Goal: Information Seeking & Learning: Learn about a topic

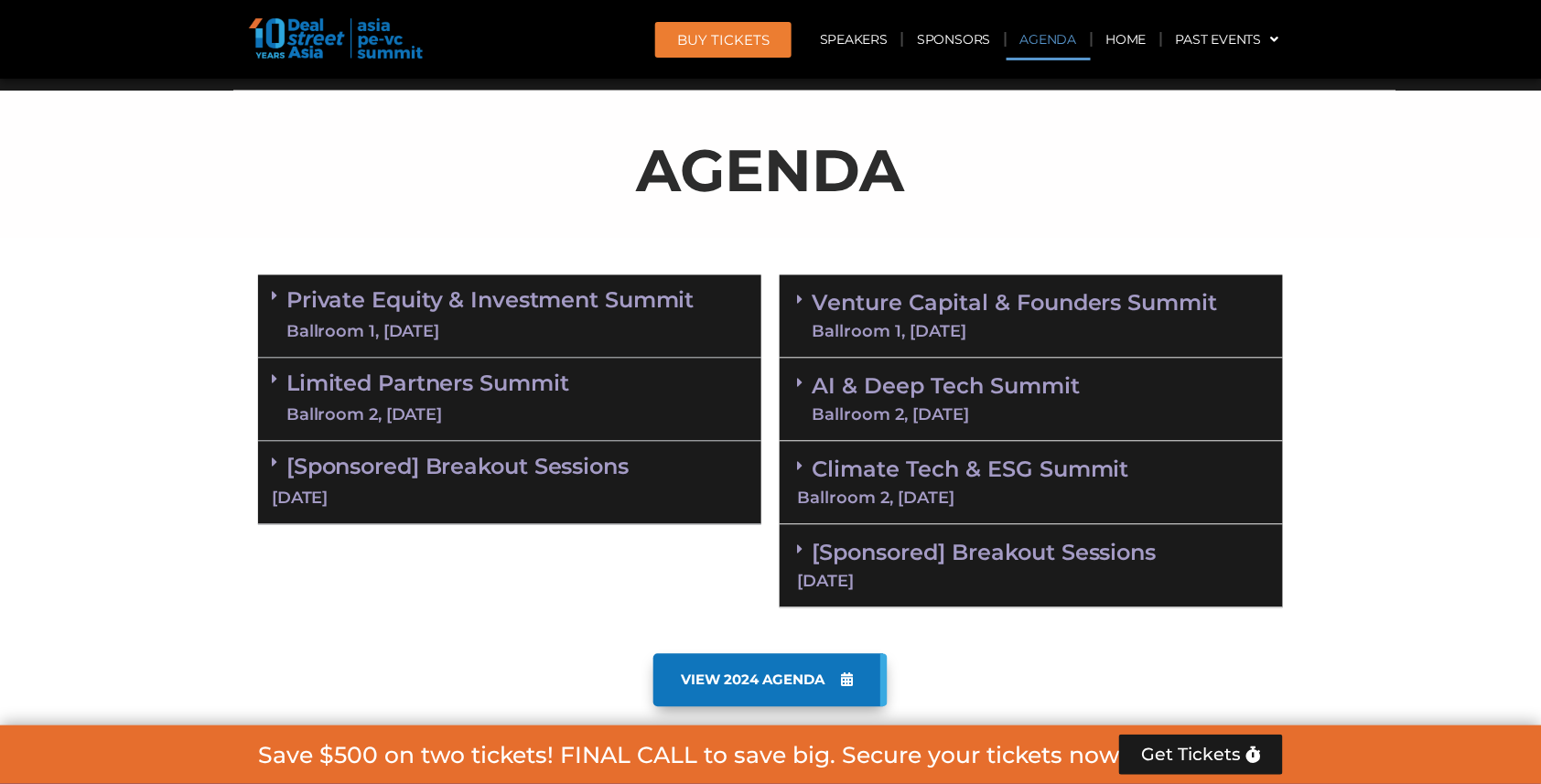
scroll to position [1034, 0]
click at [847, 300] on link "Venture Capital & Founders​ Summit Ballroom 1, [DATE]" at bounding box center [1014, 317] width 406 height 48
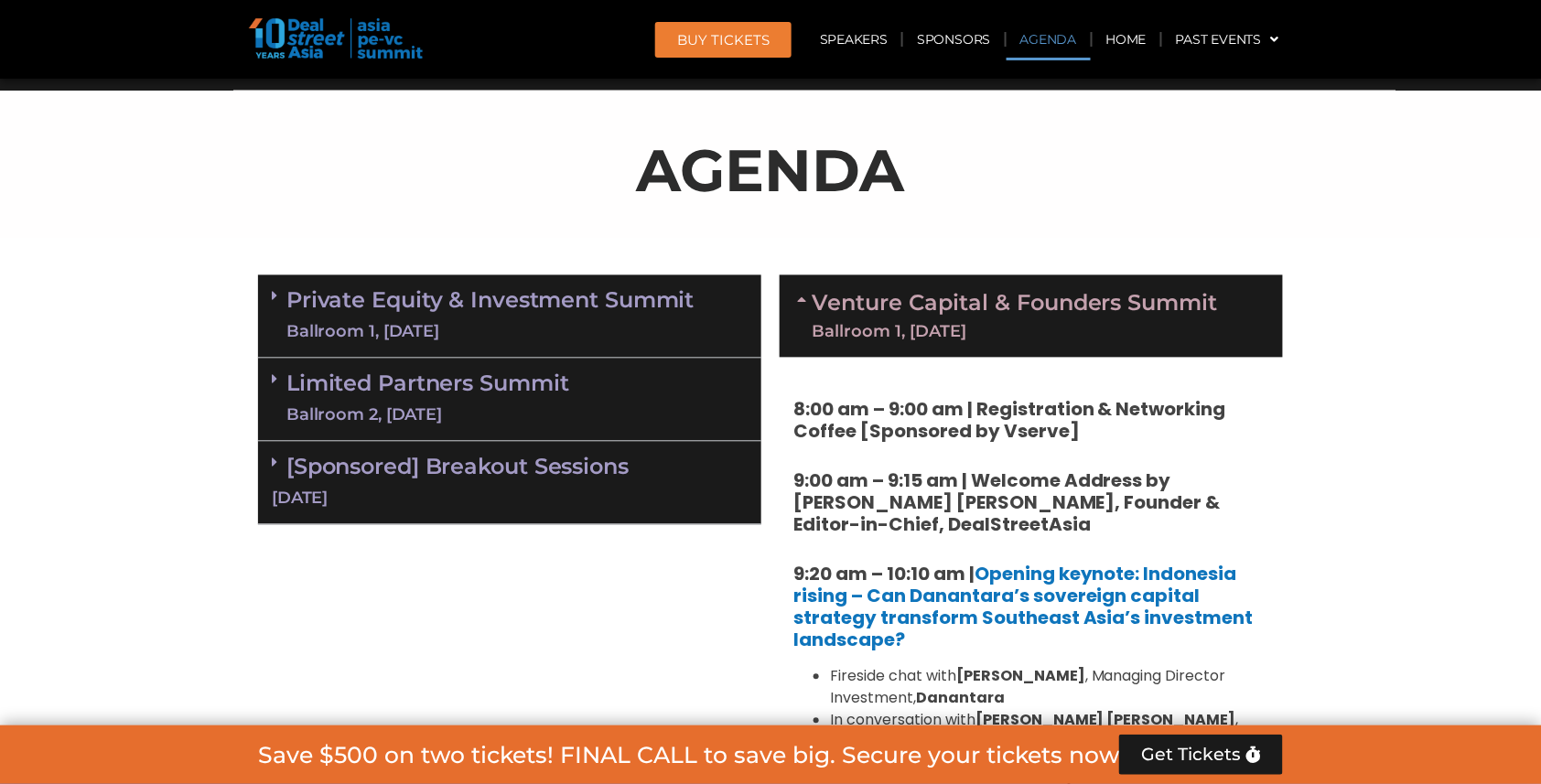
drag, startPoint x: 813, startPoint y: 283, endPoint x: 1038, endPoint y: 318, distance: 227.7
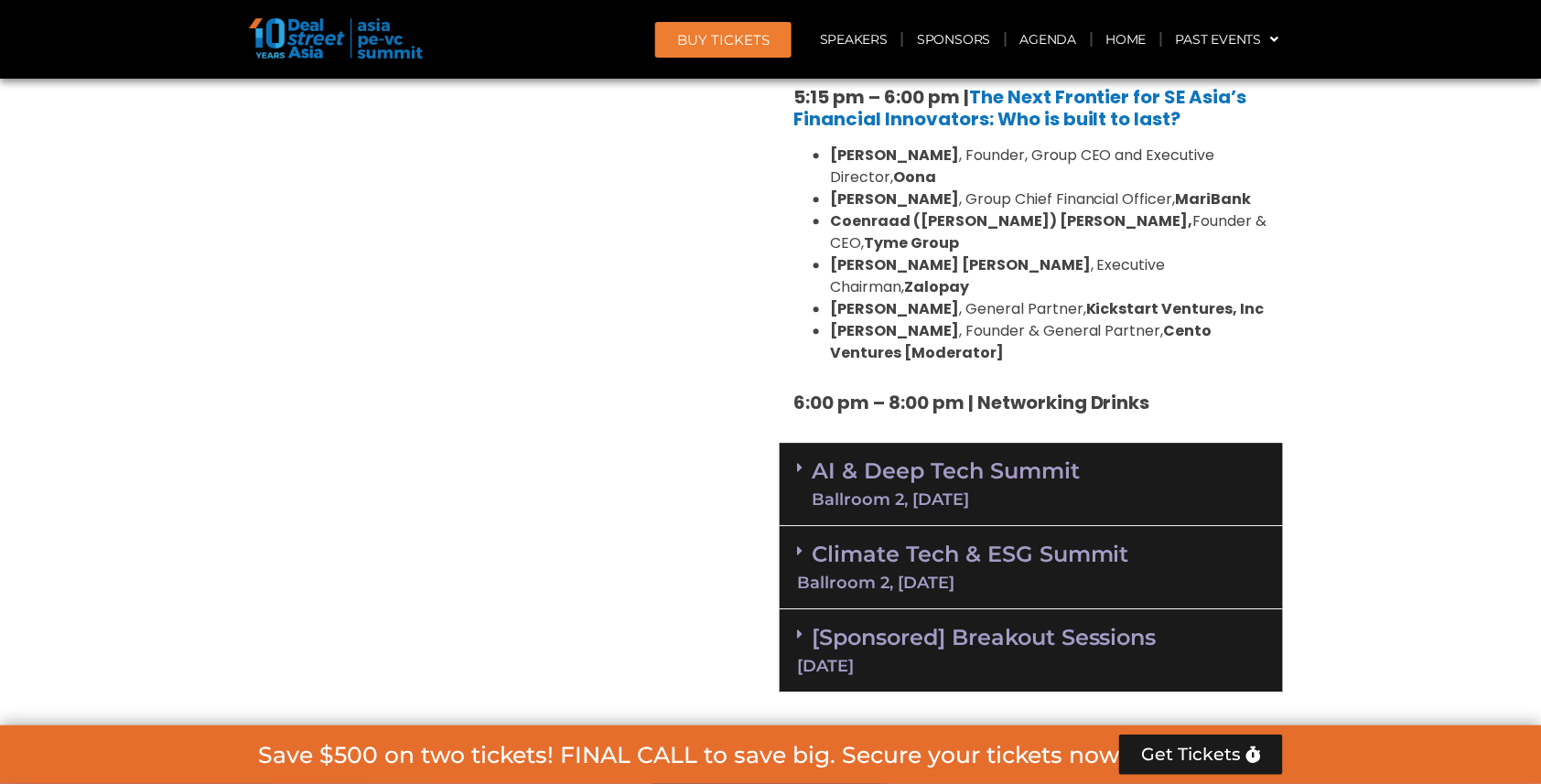
scroll to position [3599, 0]
click at [937, 459] on link "AI & Deep Tech Summit Ballroom 2, [DATE]" at bounding box center [945, 483] width 268 height 48
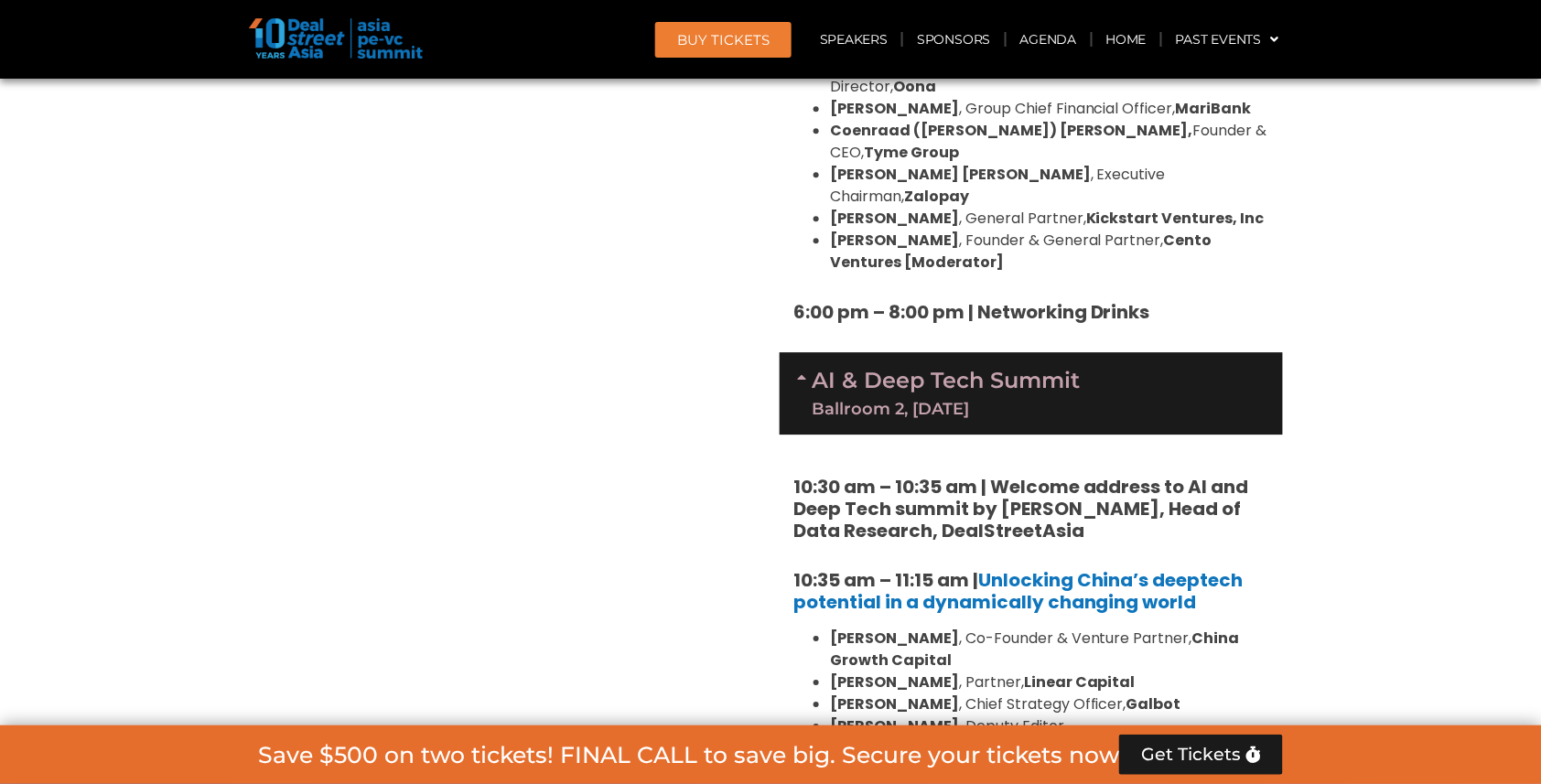
scroll to position [3690, 0]
click at [793, 473] on strong "10:30 am – 10:35 am | Welcome address to AI and Deep Tech summit by [PERSON_NAM…" at bounding box center [1021, 508] width 456 height 69
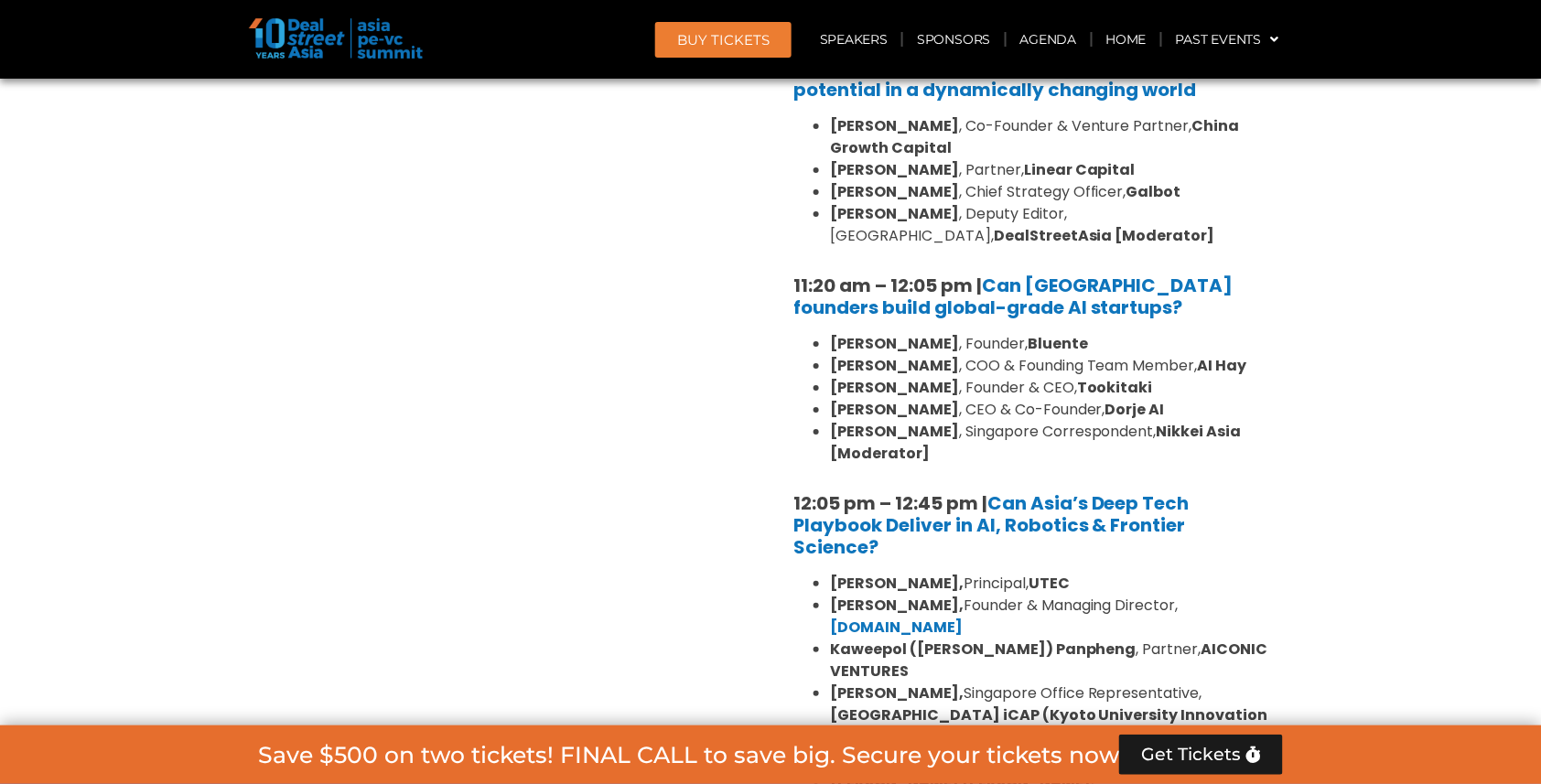
scroll to position [4214, 0]
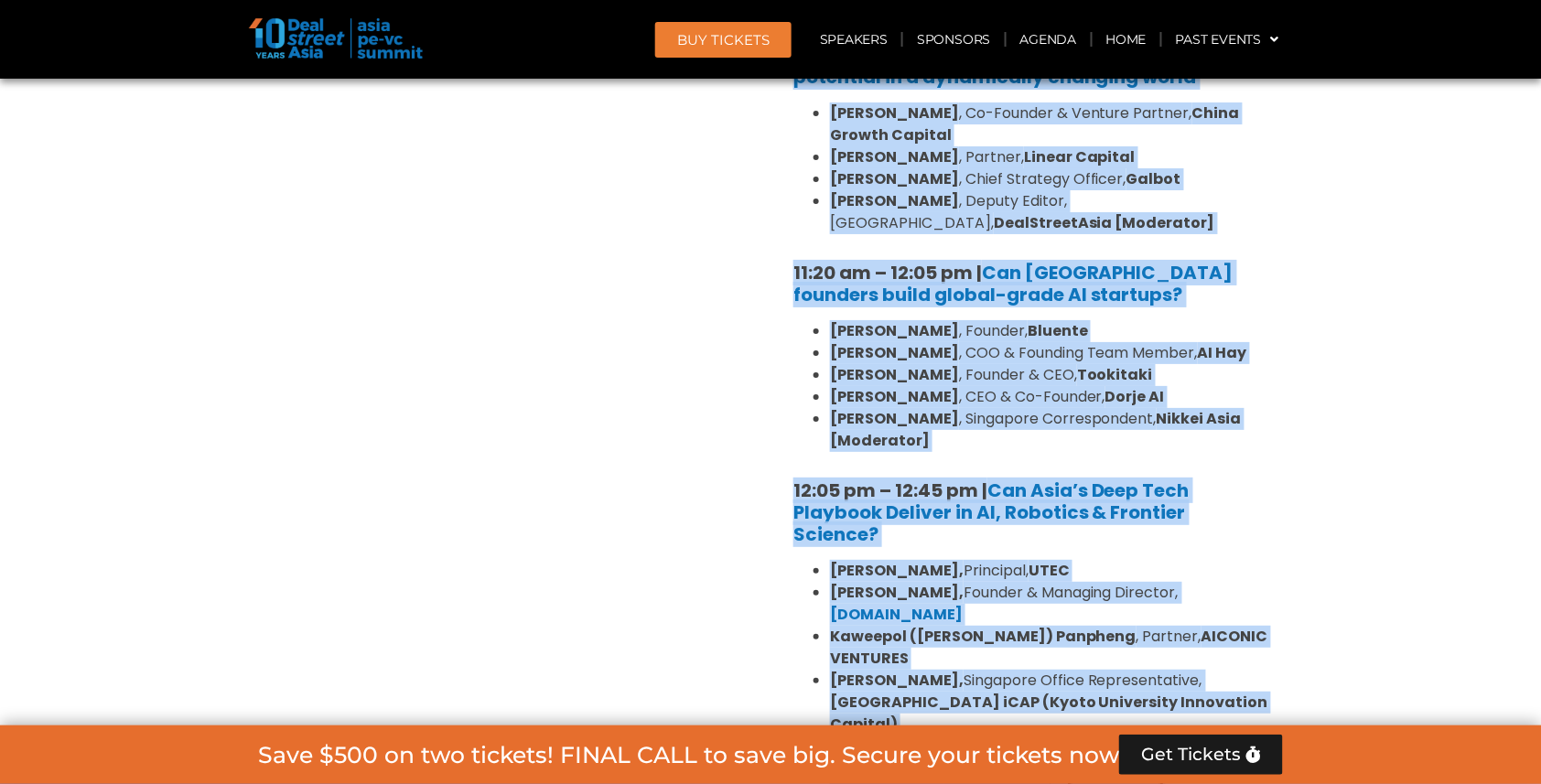
click at [960, 588] on div "10:30 am – 10:35 am | Welcome address to AI and Deep Tech summit by [PERSON_NAM…" at bounding box center [1031, 363] width 503 height 907
copy div "53:45 lo – 08:59 ip | Dolorsi ametcon ad EL sed Doei Temp incidi ut Labo Etdolo…"
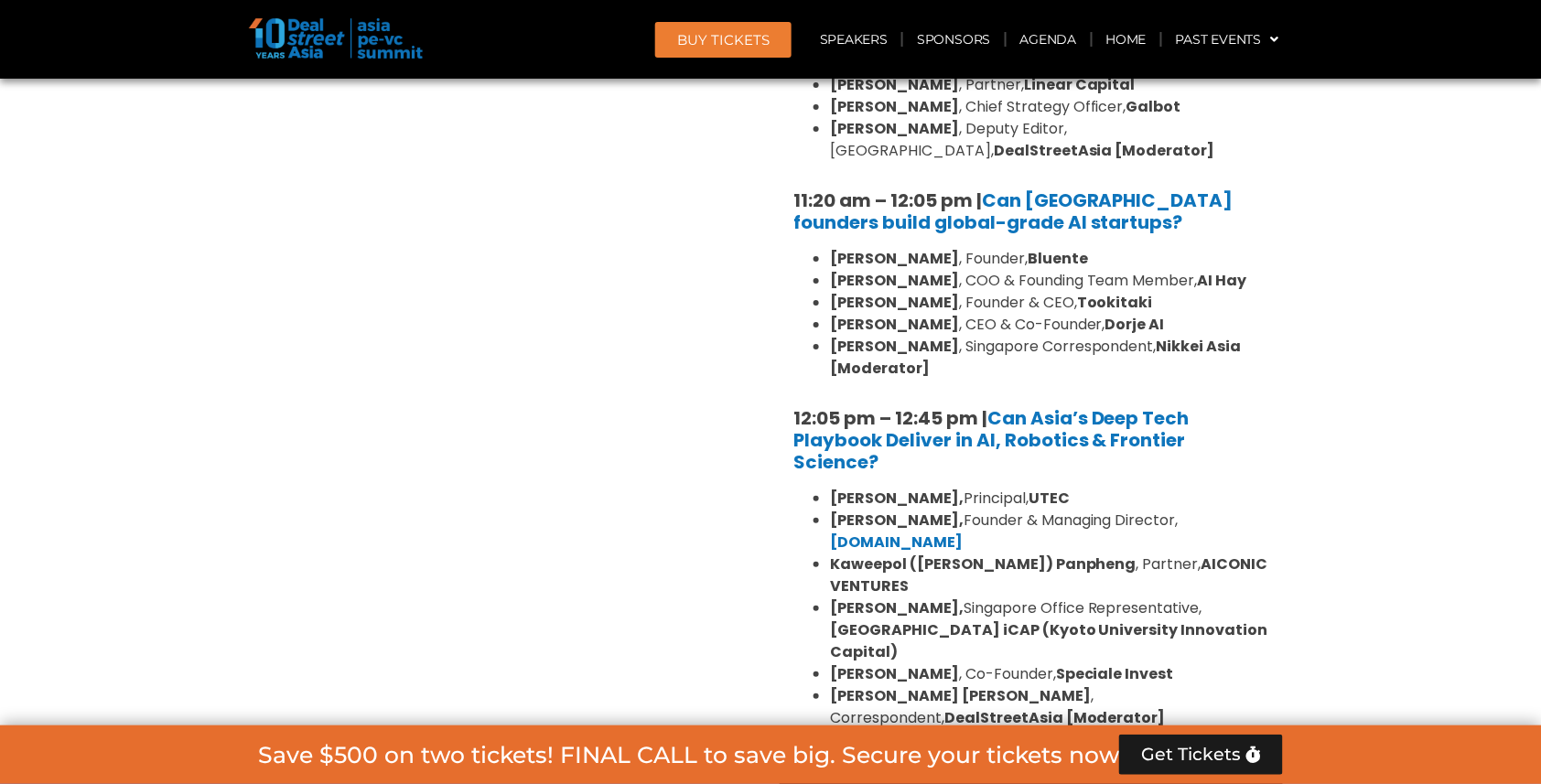
scroll to position [4315, 0]
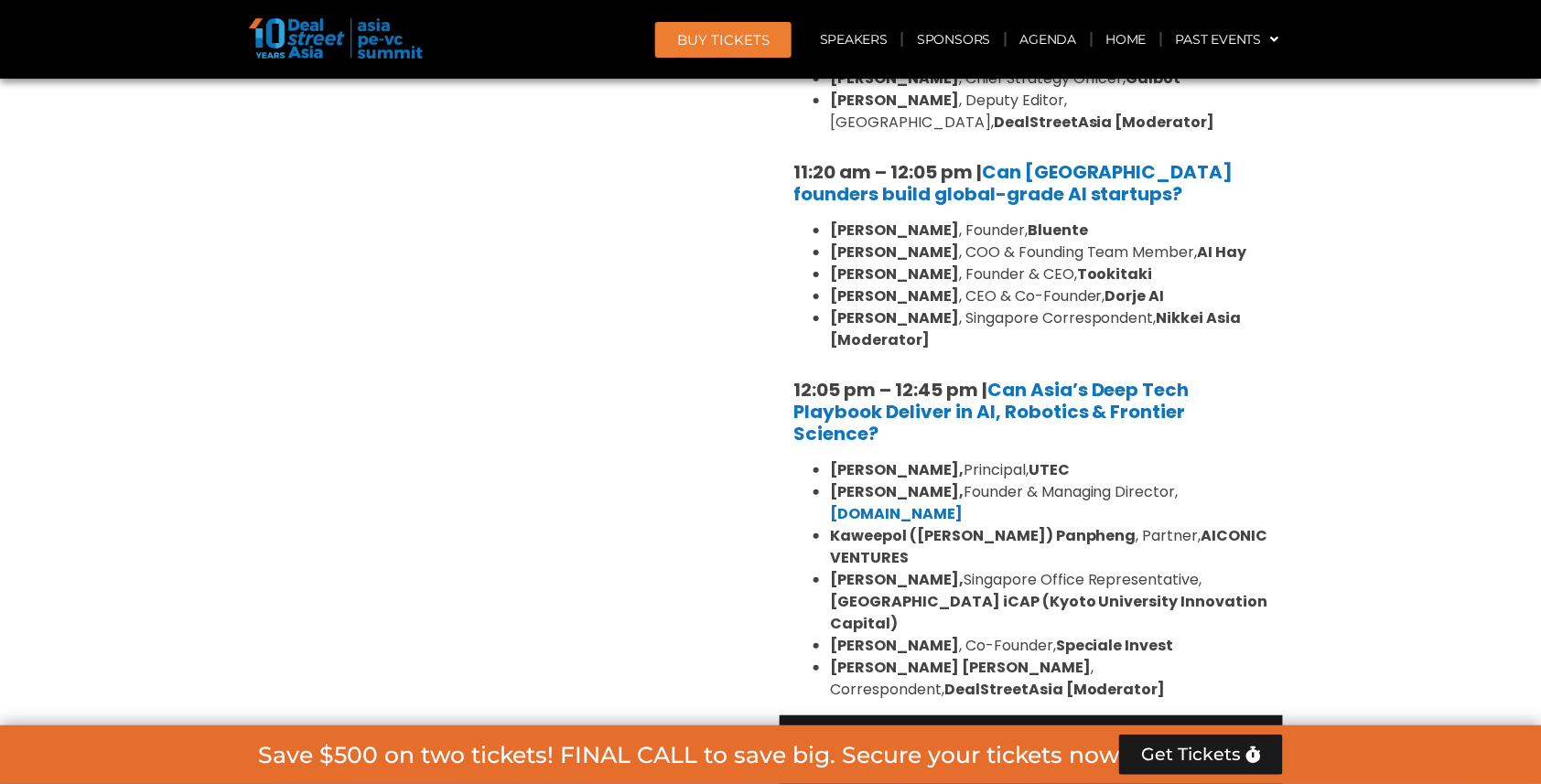
click at [1081, 730] on link "Climate Tech & ESG Summit Ballroom 2, [DATE]" at bounding box center [1031, 754] width 468 height 50
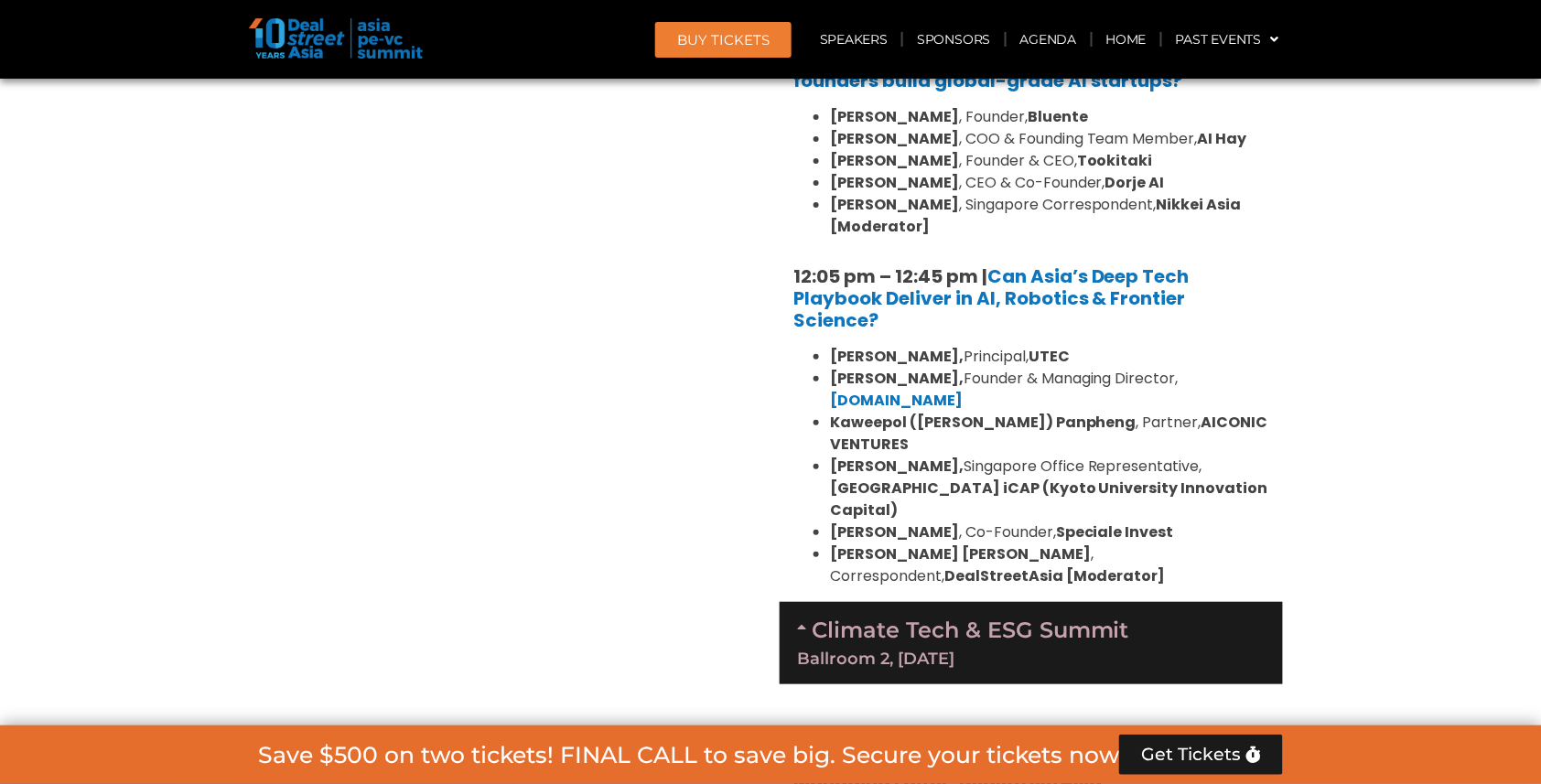
scroll to position [4639, 0]
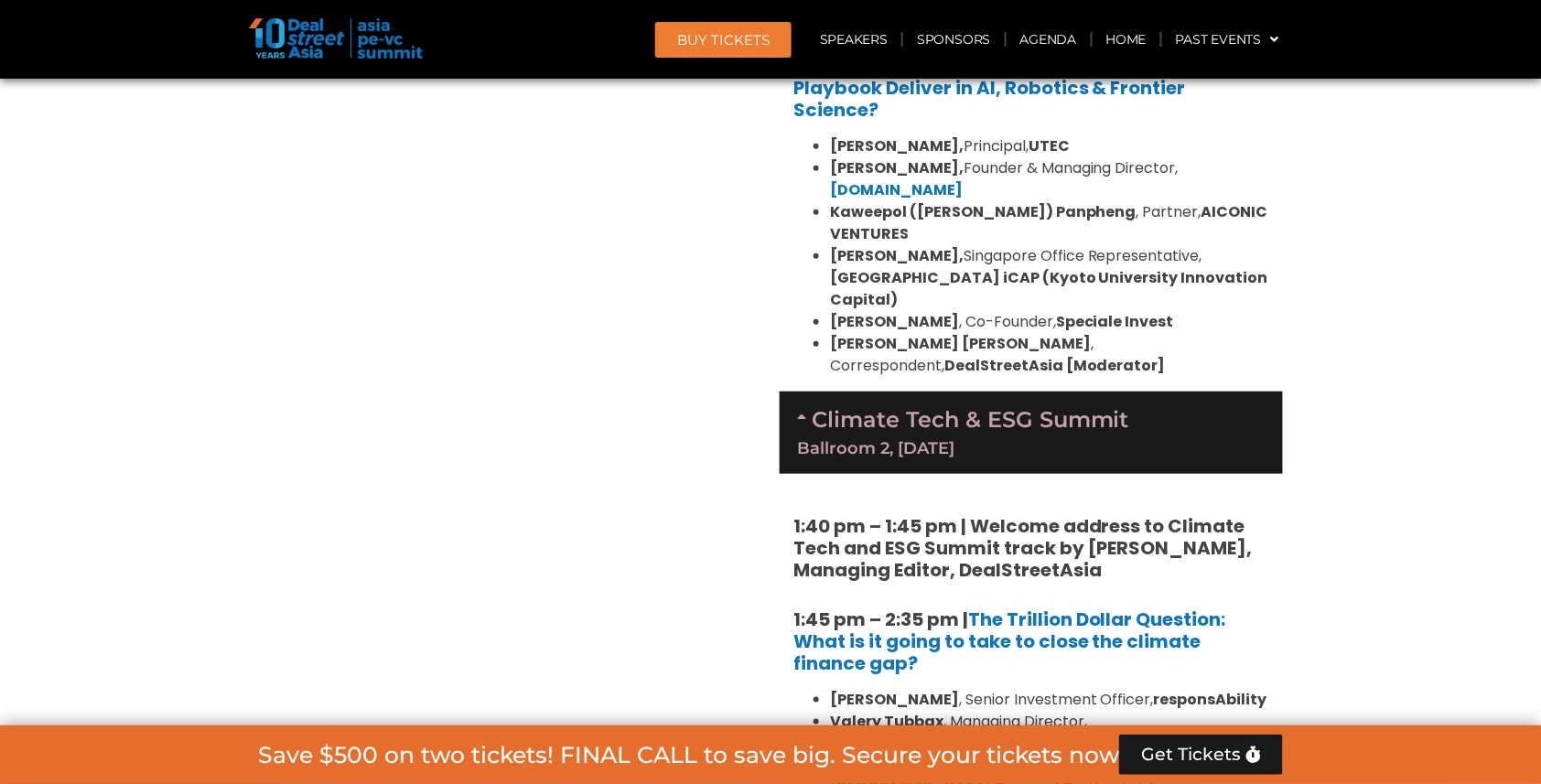
click at [795, 513] on strong "1:40 pm – 1:45 pm | Welcome address to Climate Tech and ESG Summit track by [PE…" at bounding box center [1023, 547] width 460 height 69
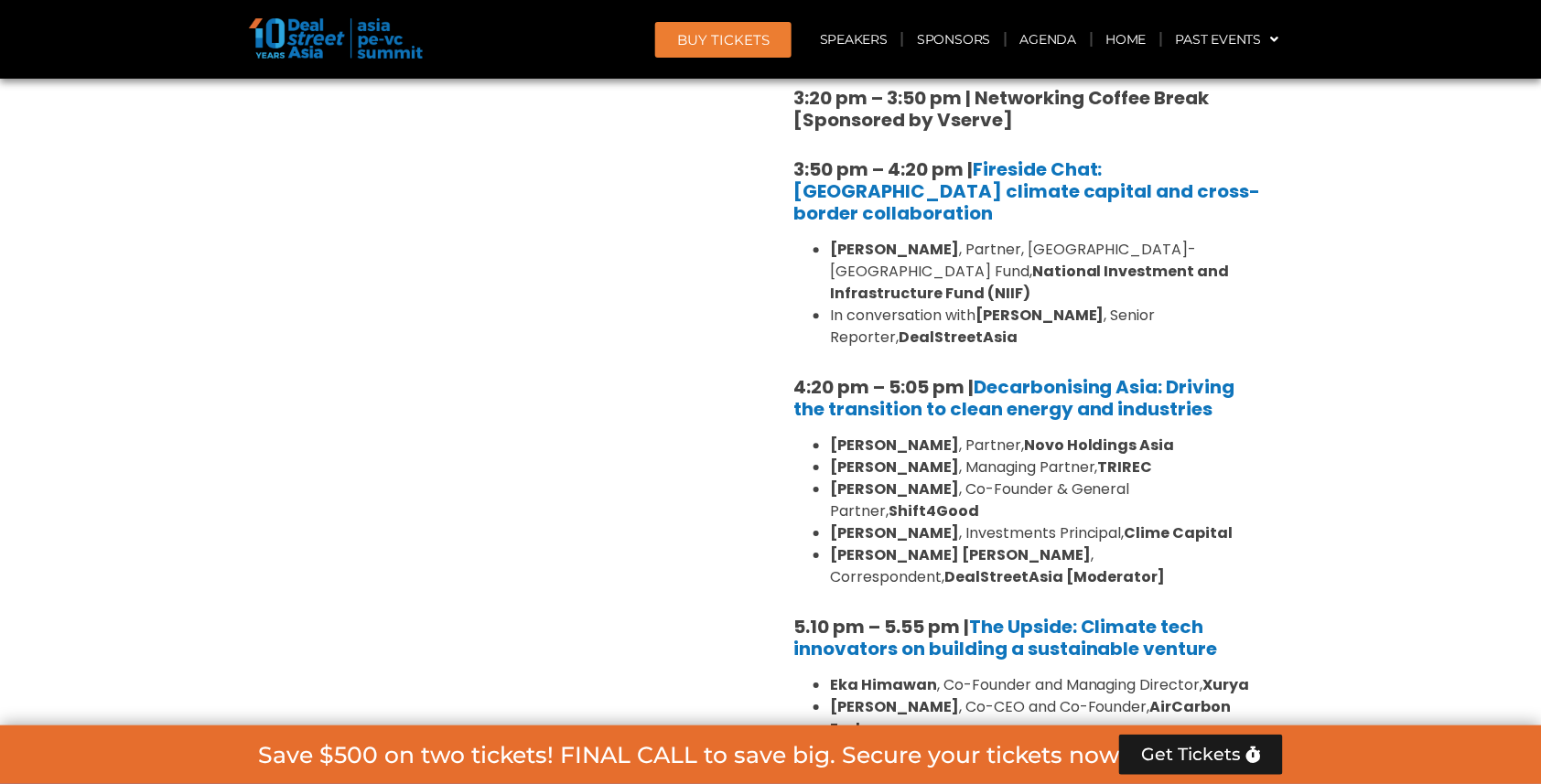
scroll to position [5836, 0]
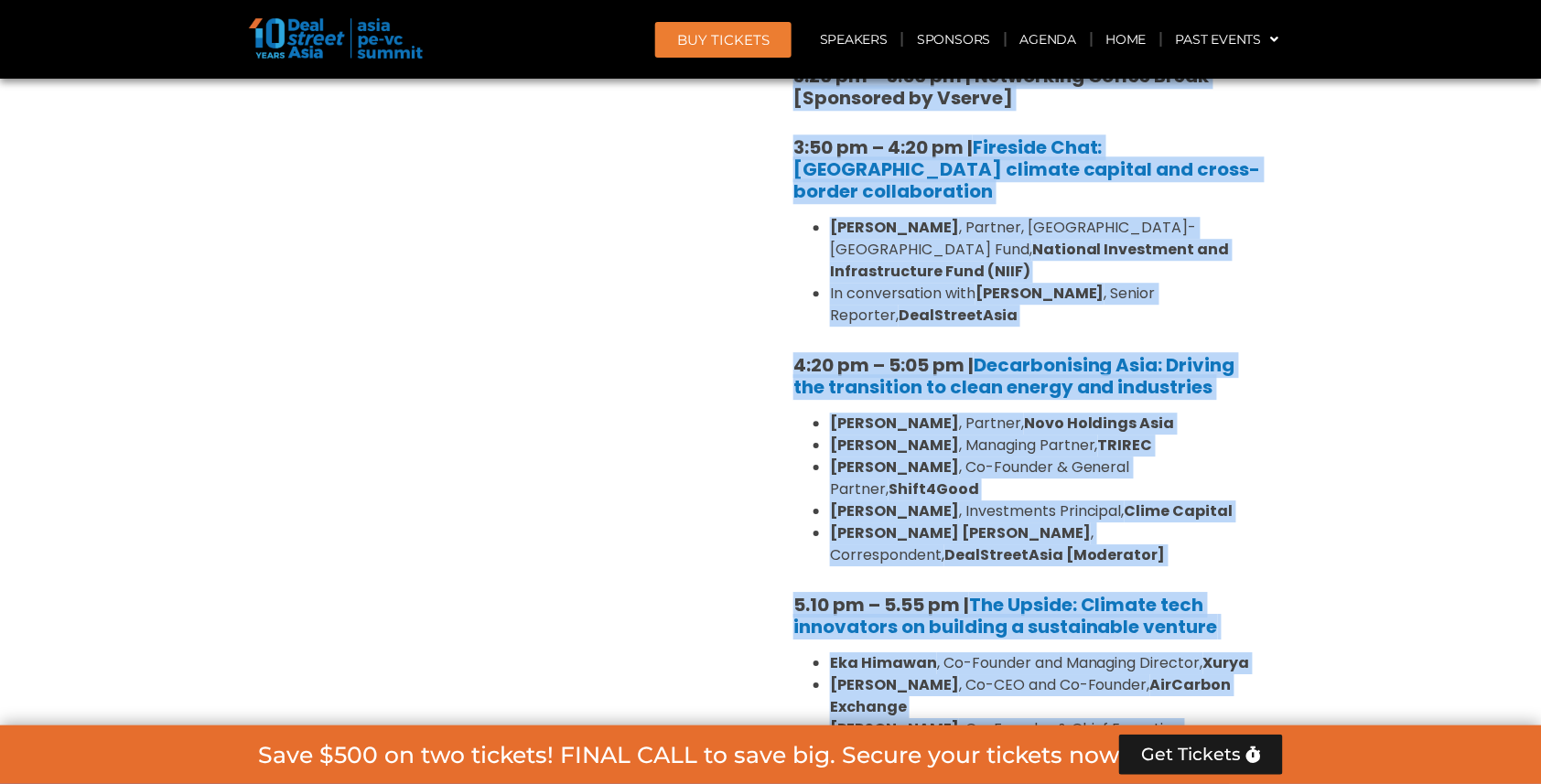
copy div "6:16 lo – 3:88 ip | Dolorsi ametcon ad Elitsed Doei tem INC Utlabo etdol ma Ali…"
click at [1086, 718] on li "[PERSON_NAME] , Co-Founder & Chief Executive Officer, Blue Planet Environmental…" at bounding box center [1049, 739] width 439 height 44
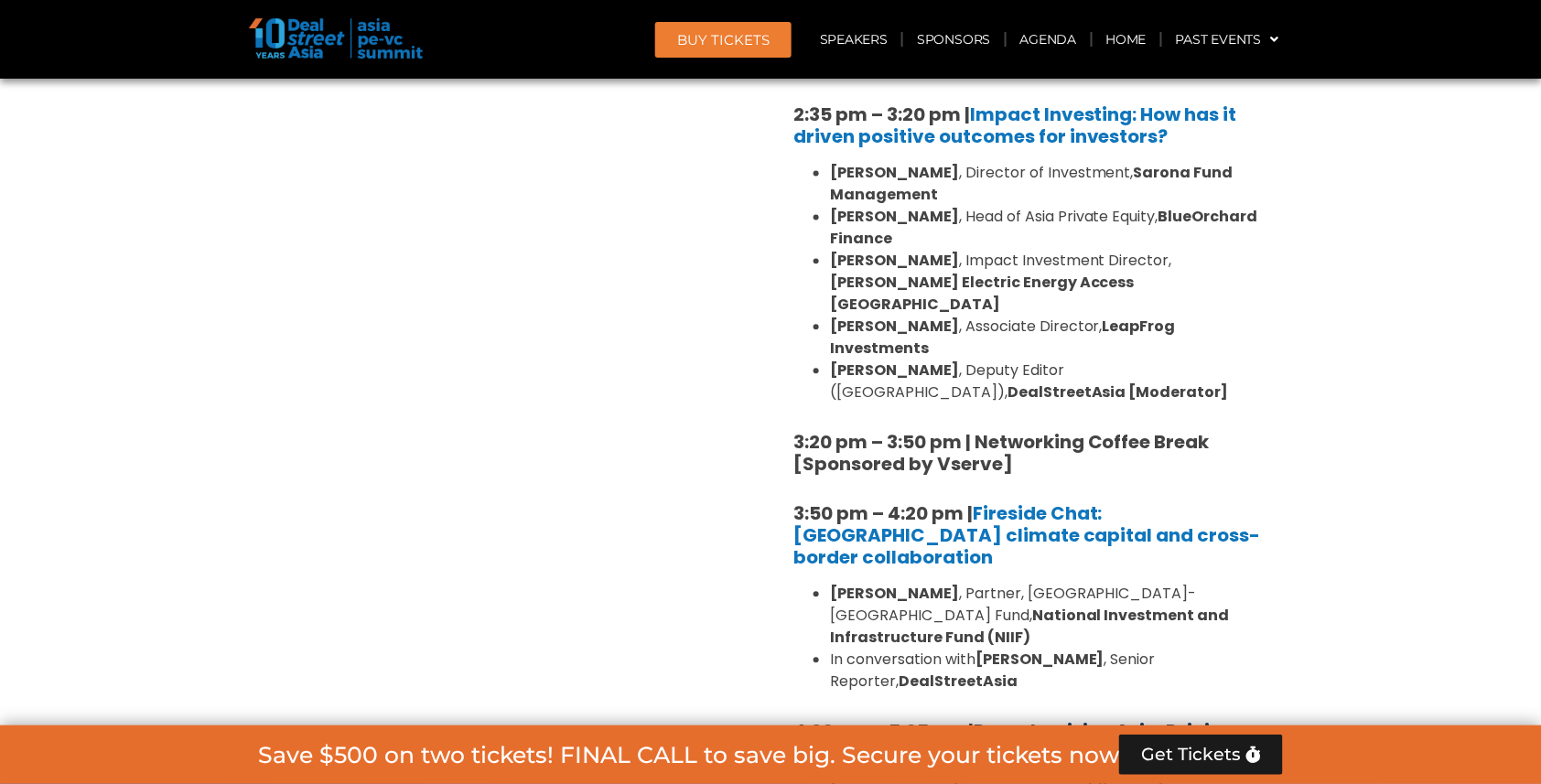
scroll to position [5463, 0]
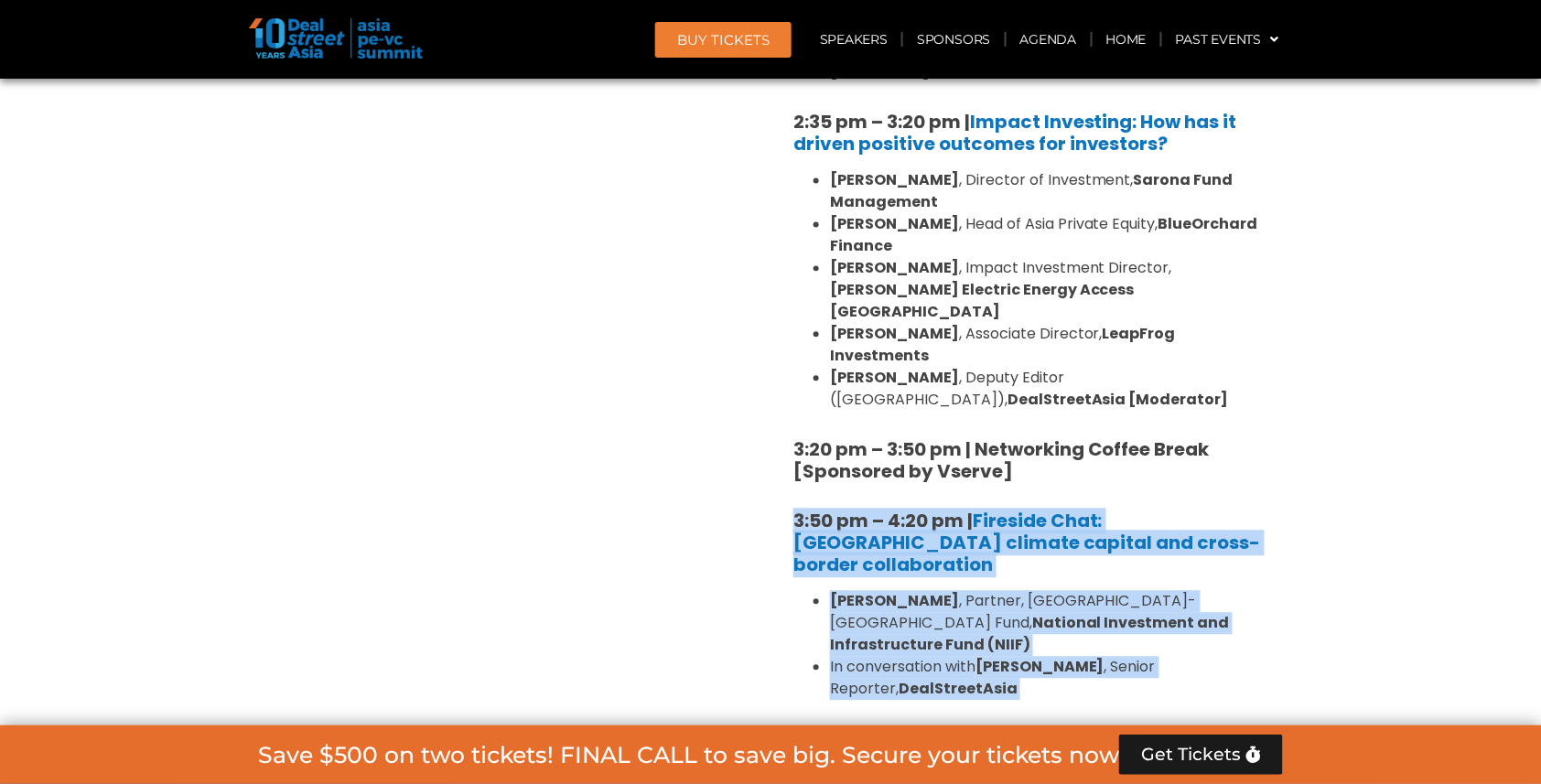
drag, startPoint x: 775, startPoint y: 198, endPoint x: 1068, endPoint y: 343, distance: 326.9
copy div "3:50 pm – 4:20 pm | Fireside Chat: [GEOGRAPHIC_DATA] climate capital and cross-…"
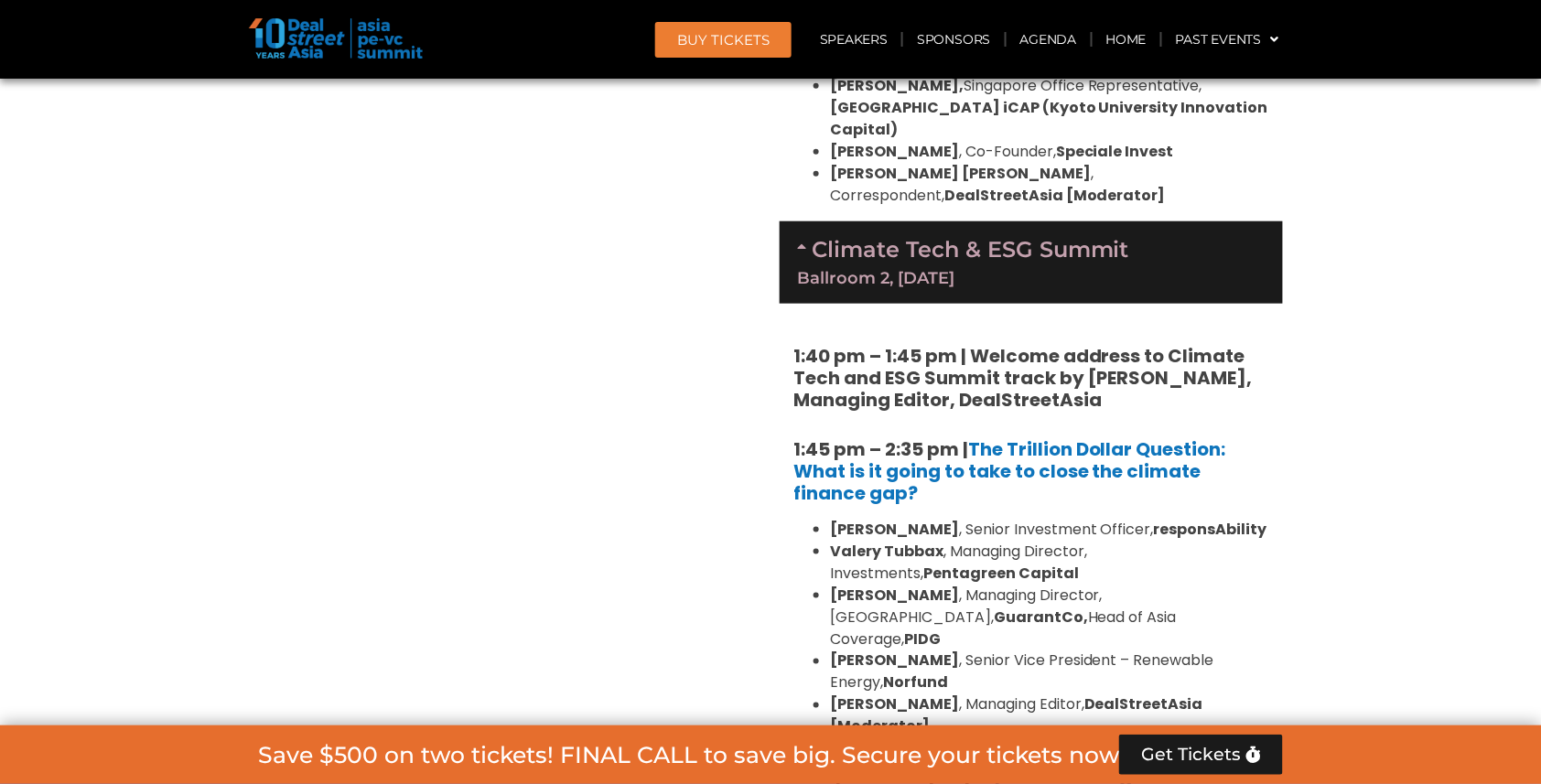
scroll to position [4812, 0]
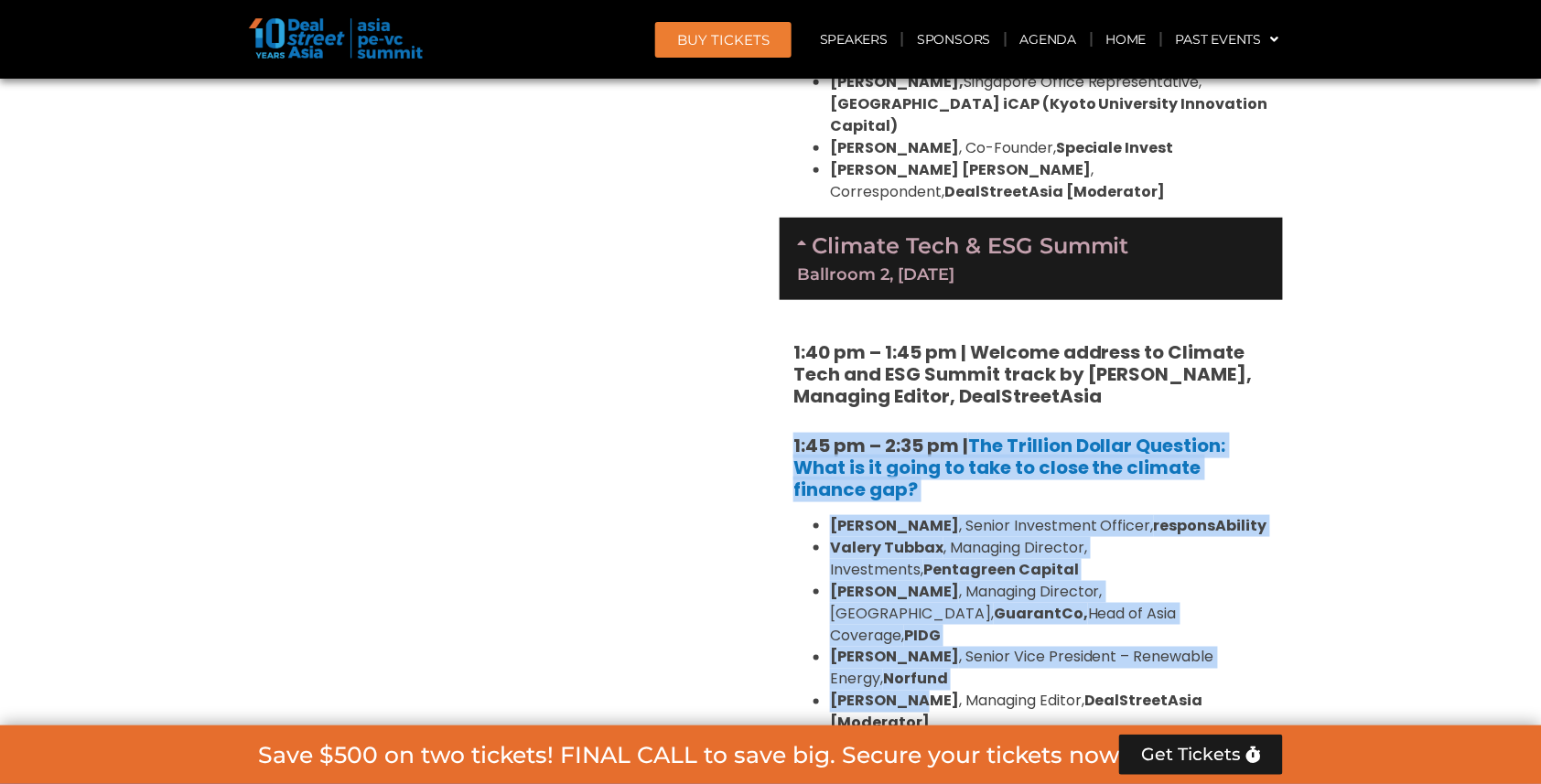
drag, startPoint x: 782, startPoint y: 212, endPoint x: 907, endPoint y: 449, distance: 267.9
click at [795, 515] on ul "[PERSON_NAME] , Senior Investment Officer, responsAbility [PERSON_NAME] , Manag…" at bounding box center [1031, 625] width 475 height 220
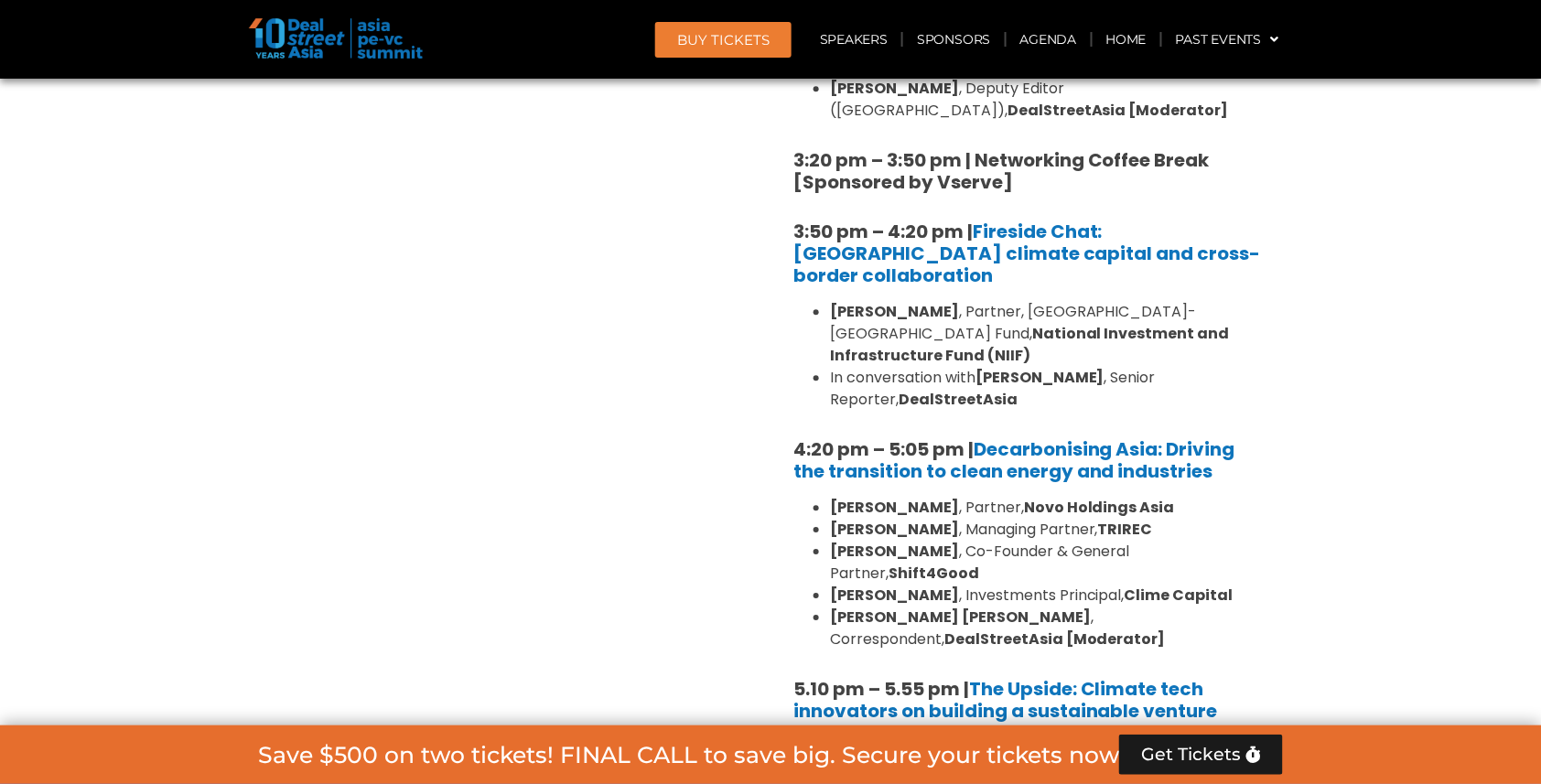
scroll to position [5766, 0]
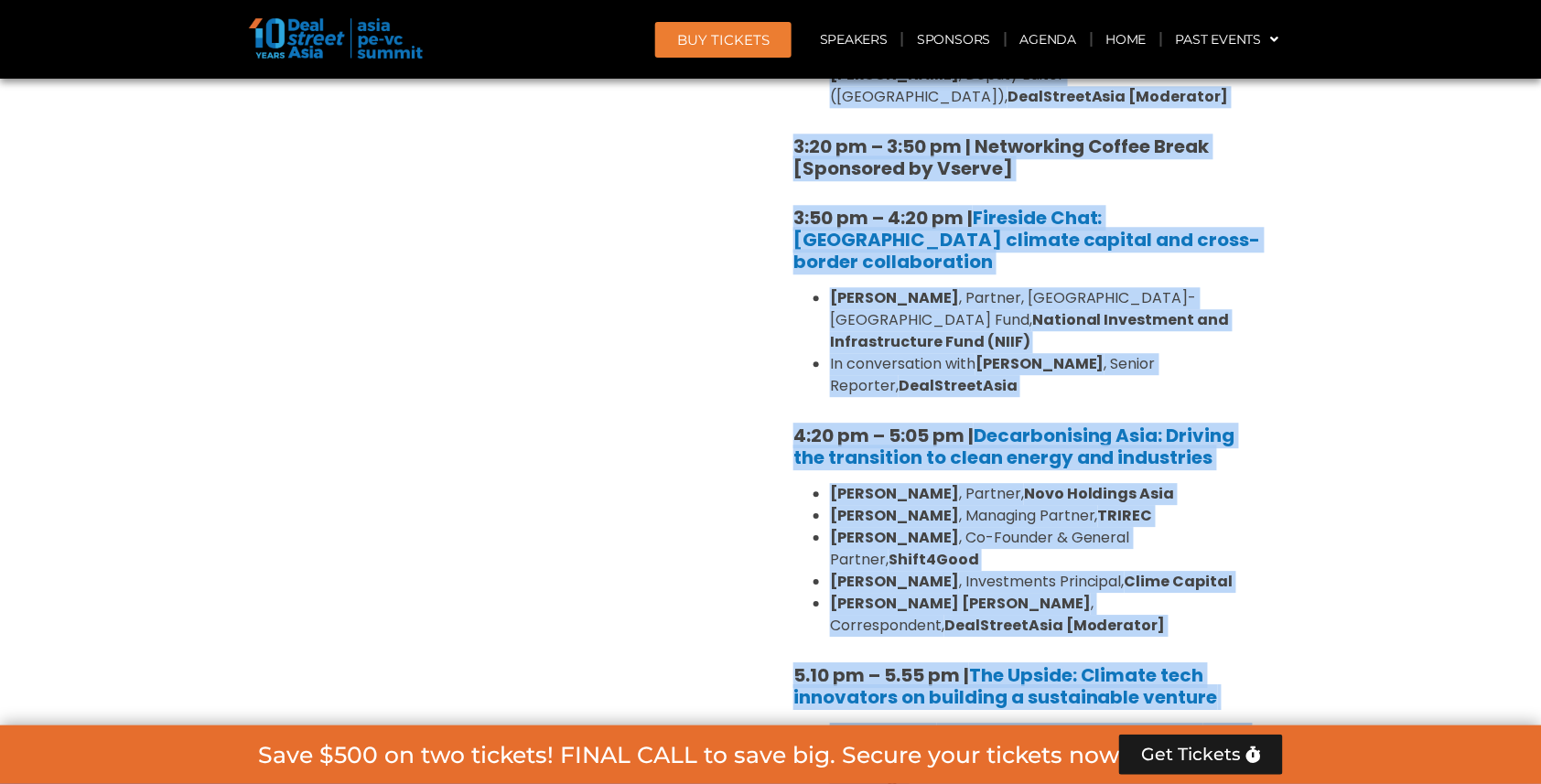
copy div "9:80 lo – 0:43 ip | Dol Sitametc Adipis Elitsedd: Eius te in utlab et dolo ma a…"
